Goal: Information Seeking & Learning: Check status

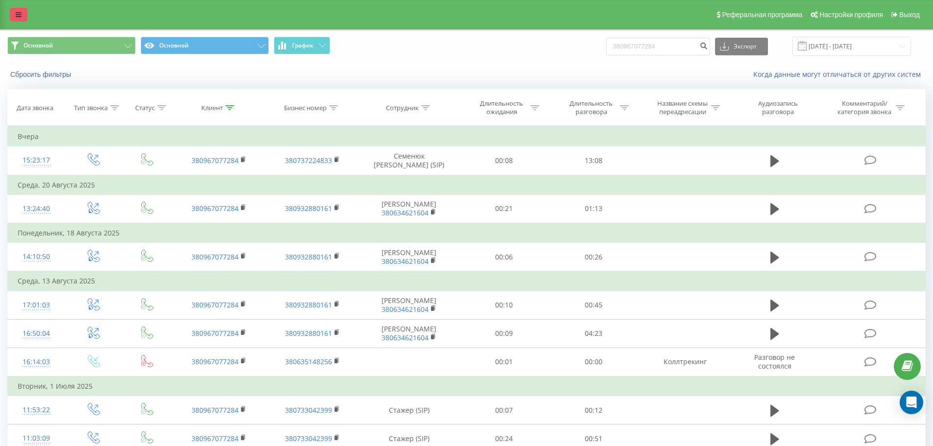
click at [19, 18] on link at bounding box center [19, 15] width 18 height 14
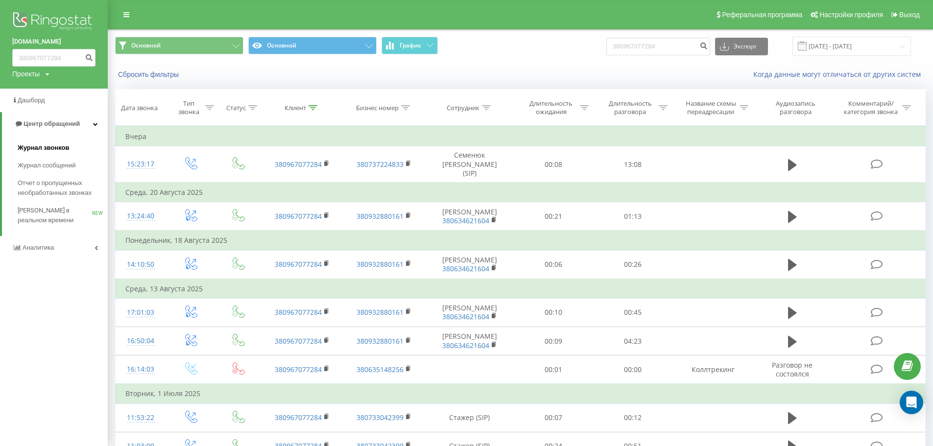
click at [49, 149] on span "Журнал звонков" at bounding box center [43, 148] width 51 height 10
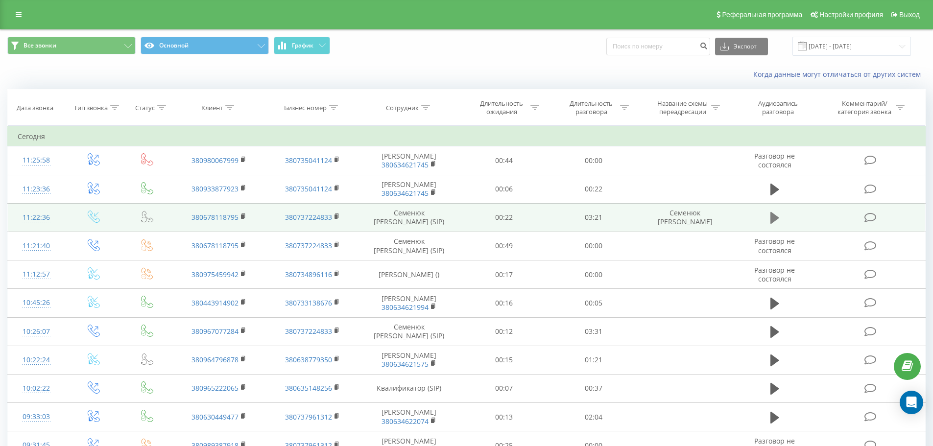
click at [772, 218] on icon at bounding box center [774, 218] width 9 height 12
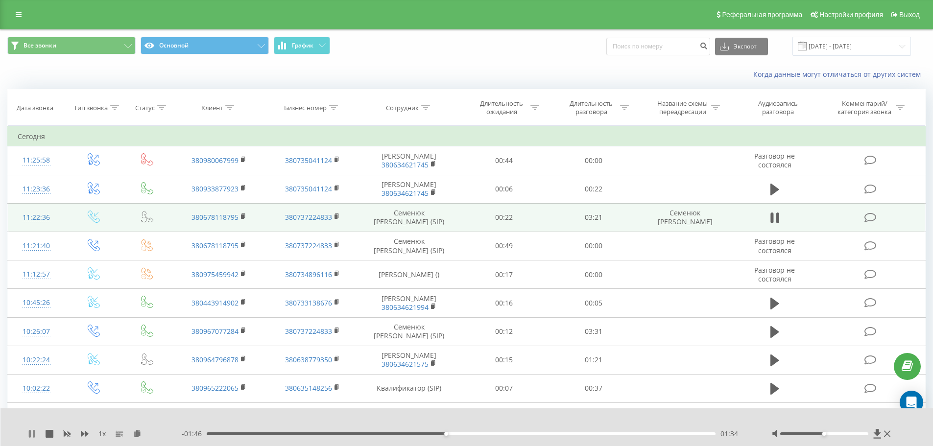
click at [32, 437] on icon at bounding box center [32, 434] width 8 height 8
click at [34, 435] on icon at bounding box center [32, 434] width 8 height 8
drag, startPoint x: 34, startPoint y: 434, endPoint x: 41, endPoint y: 433, distance: 6.9
click at [34, 434] on icon at bounding box center [34, 434] width 2 height 8
click at [468, 434] on div "01:57" at bounding box center [461, 433] width 509 height 3
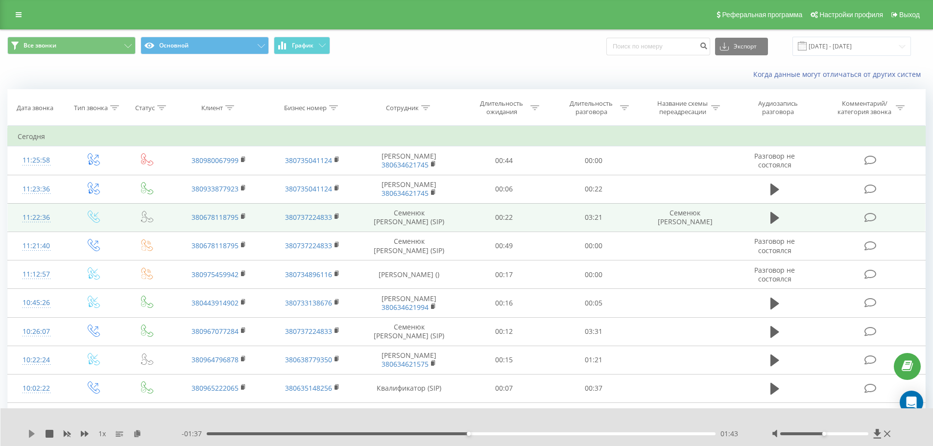
click at [33, 433] on icon at bounding box center [32, 434] width 8 height 8
click at [15, 14] on link at bounding box center [19, 15] width 18 height 14
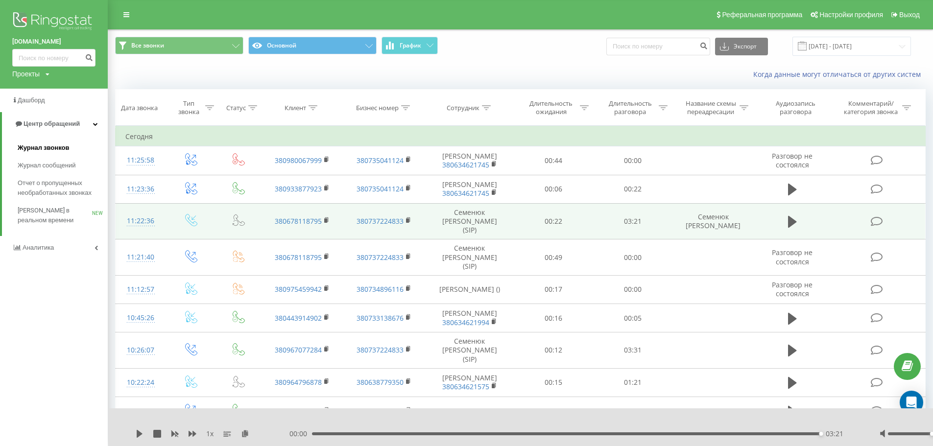
click at [47, 148] on span "Журнал звонков" at bounding box center [43, 148] width 51 height 10
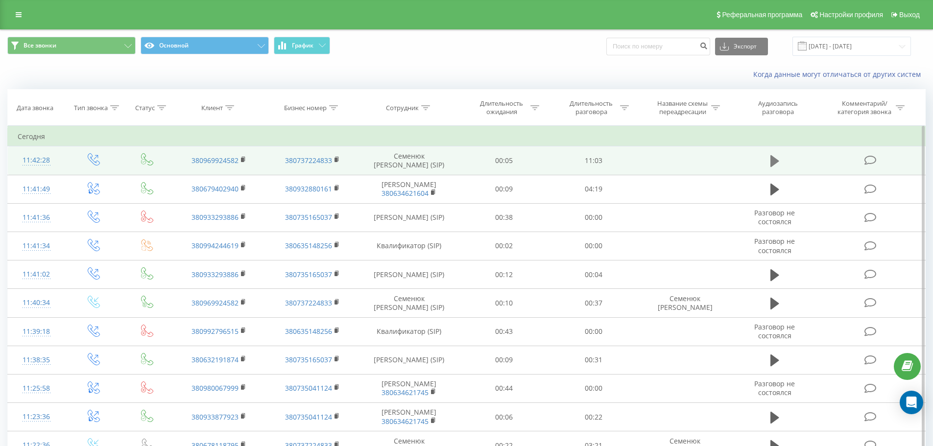
click at [776, 163] on icon at bounding box center [774, 161] width 9 height 12
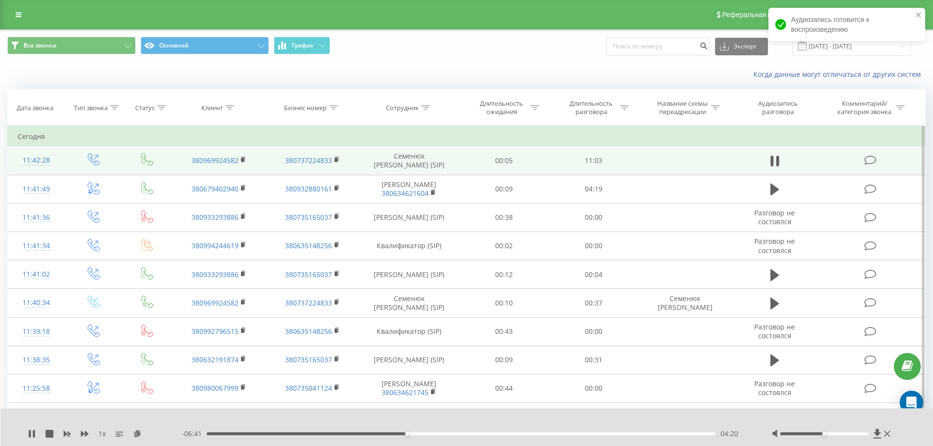
click at [25, 434] on div "1 x - 06:41 04:20 04:20" at bounding box center [466, 427] width 933 height 38
click at [28, 435] on icon at bounding box center [32, 434] width 8 height 8
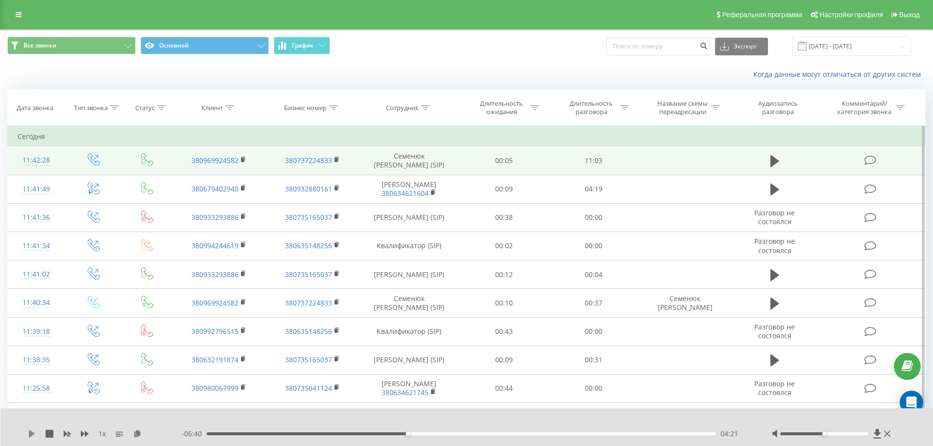
click at [30, 435] on icon at bounding box center [32, 434] width 6 height 8
click at [693, 434] on div "10:15" at bounding box center [461, 433] width 509 height 3
click at [688, 436] on div "- 00:19 10:42 10:42" at bounding box center [464, 434] width 565 height 10
click at [688, 433] on div "10:43" at bounding box center [461, 433] width 509 height 3
click at [35, 437] on icon at bounding box center [34, 434] width 2 height 8
